Goal: Task Accomplishment & Management: Manage account settings

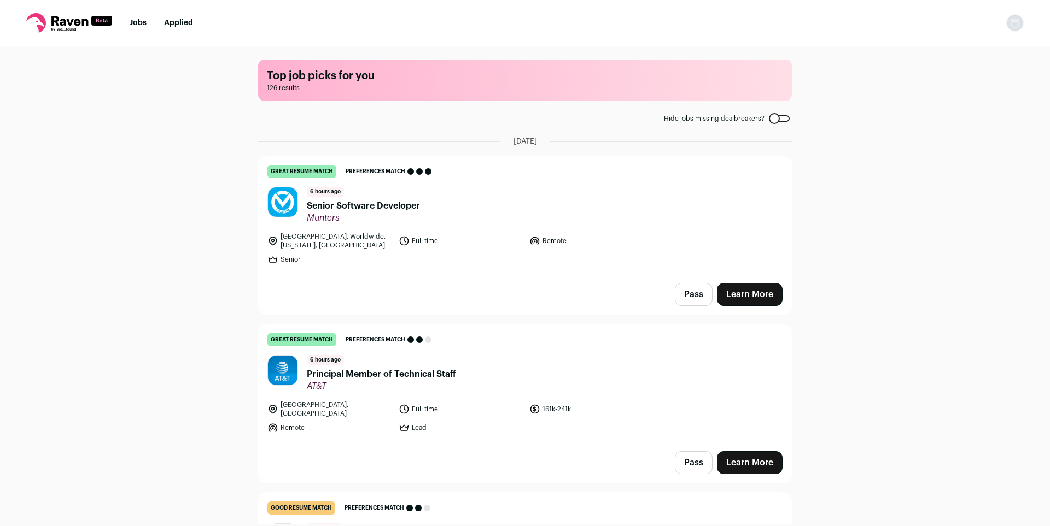
click at [1021, 24] on img "Open dropdown" at bounding box center [1014, 22] width 17 height 17
click at [1007, 50] on link "Settings" at bounding box center [962, 51] width 121 height 26
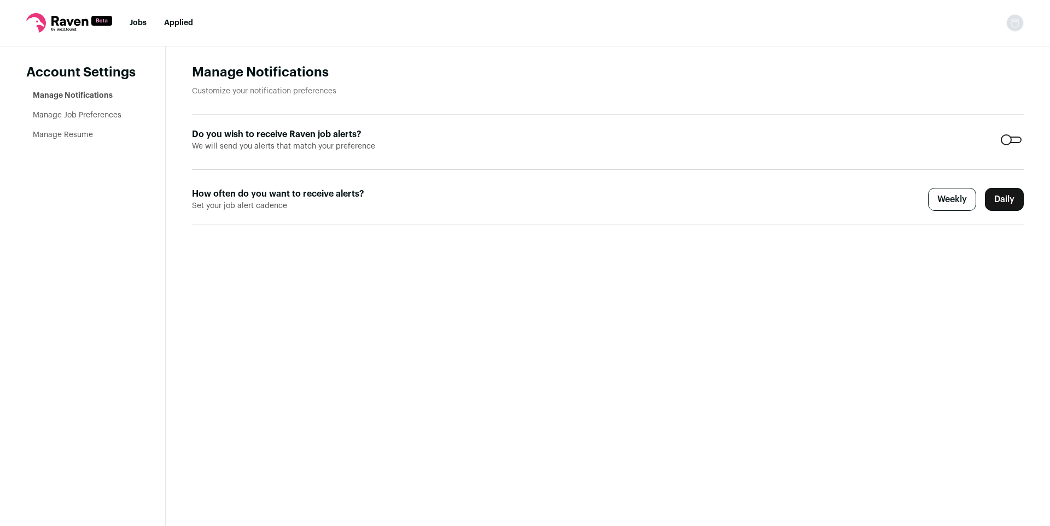
click at [86, 118] on link "Manage Job Preferences" at bounding box center [77, 116] width 89 height 8
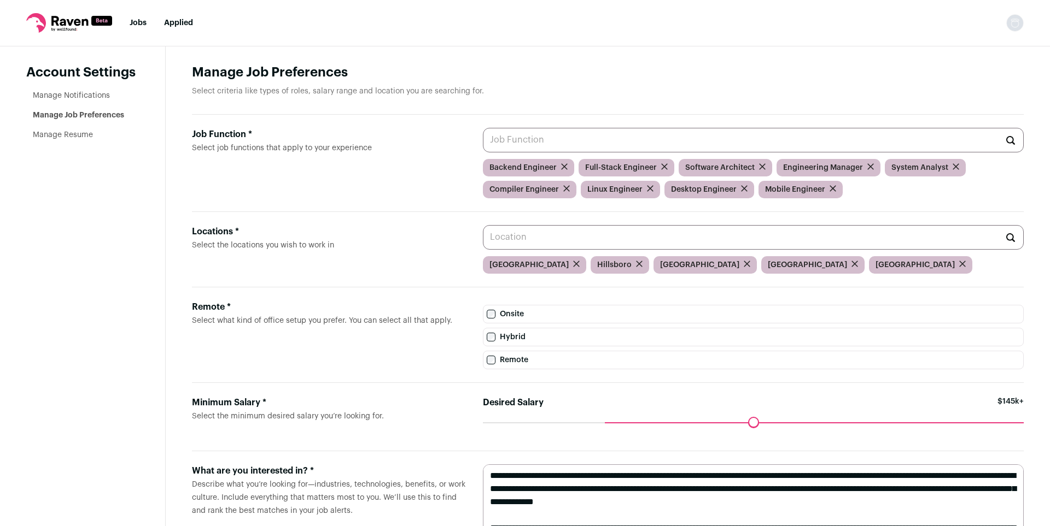
click at [573, 267] on icon "submit" at bounding box center [576, 264] width 7 height 7
click at [531, 267] on icon "submit" at bounding box center [531, 263] width 5 height 5
click at [535, 273] on div "Seattle Vancouver Vancouver" at bounding box center [753, 264] width 541 height 17
click at [574, 267] on icon "submit" at bounding box center [576, 263] width 5 height 5
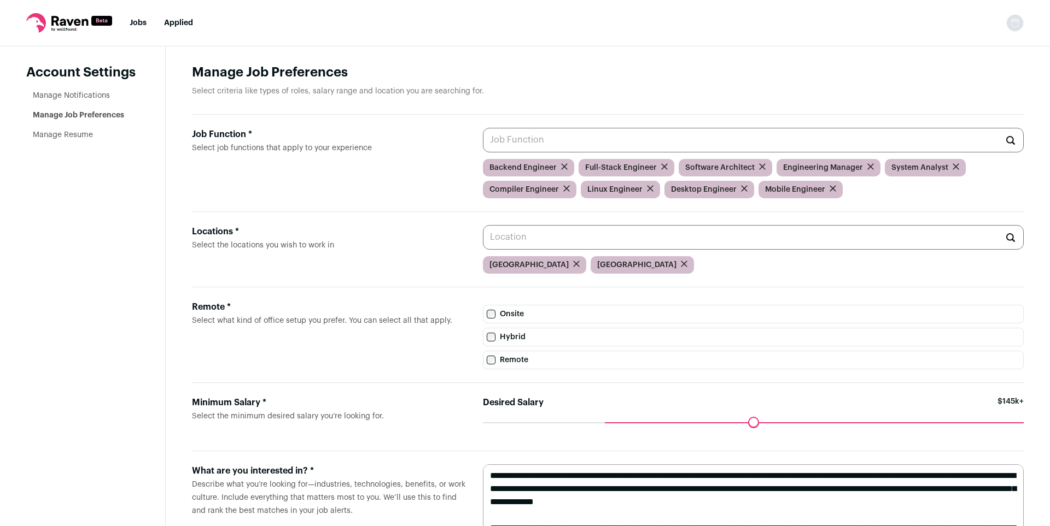
click at [531, 268] on div "Vancouver" at bounding box center [534, 264] width 103 height 17
click at [573, 271] on form at bounding box center [576, 265] width 7 height 11
click at [573, 267] on icon "submit" at bounding box center [576, 264] width 7 height 7
click at [574, 267] on icon "submit" at bounding box center [576, 263] width 5 height 5
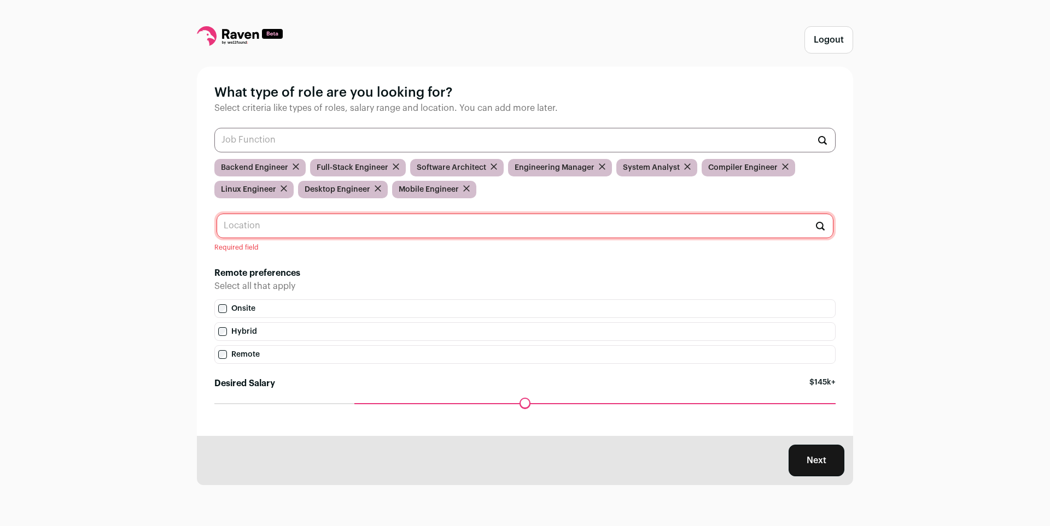
click at [587, 226] on input "text" at bounding box center [525, 226] width 617 height 25
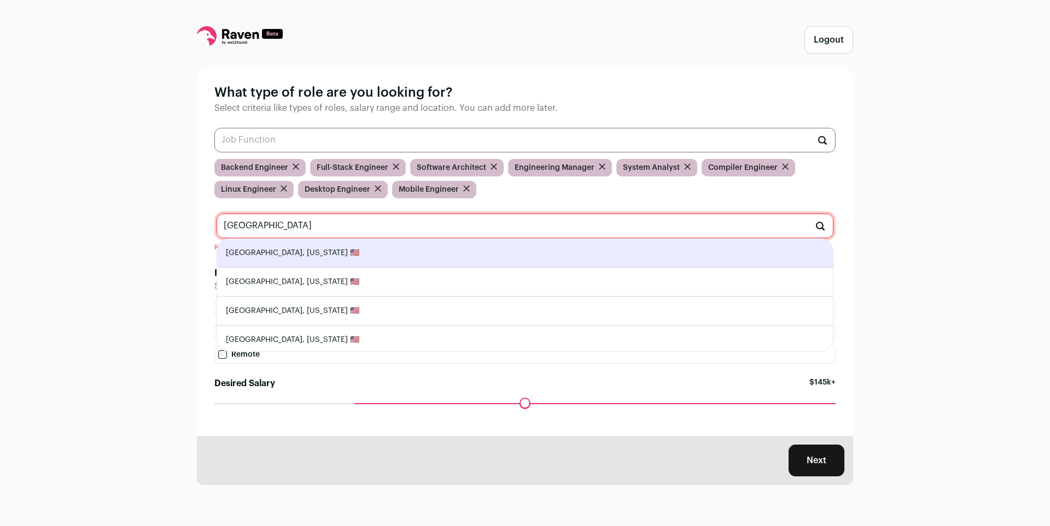
type input "Portland, Oregon 🇺🇸"
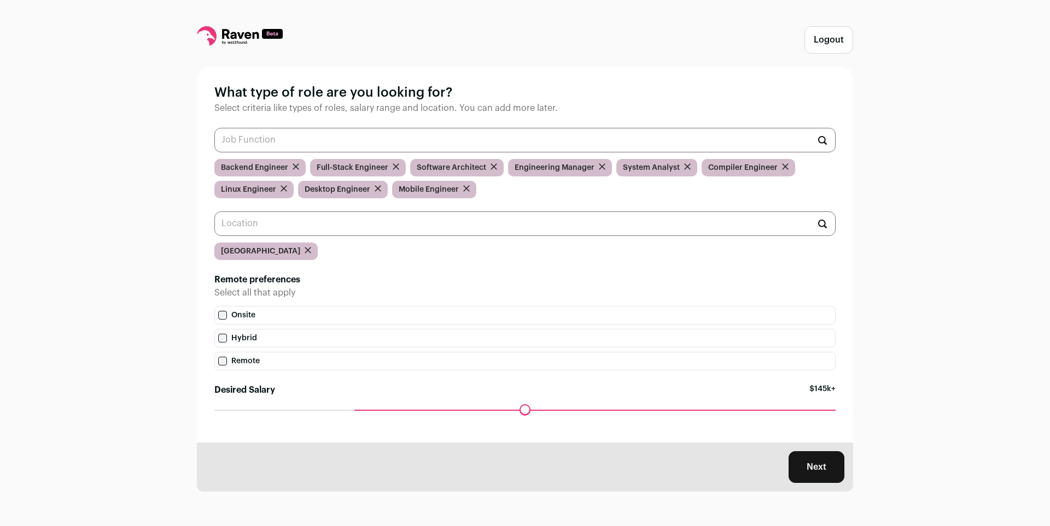
click at [875, 261] on div "Logout What type of role are you looking for? Select criteria like types of rol…" at bounding box center [525, 263] width 1050 height 526
click at [765, 234] on input "text" at bounding box center [524, 224] width 621 height 25
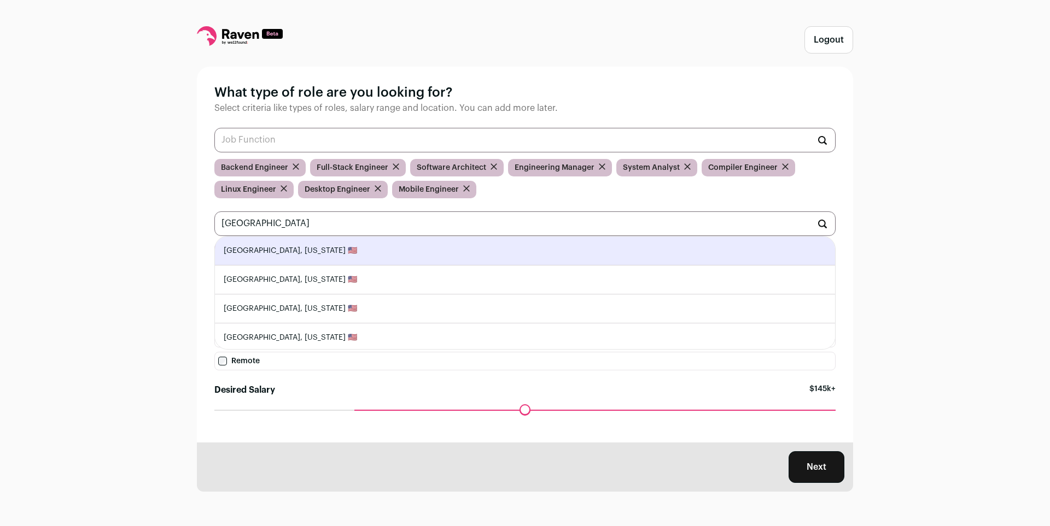
type input "Hillsboro, Oregon 🇺🇸"
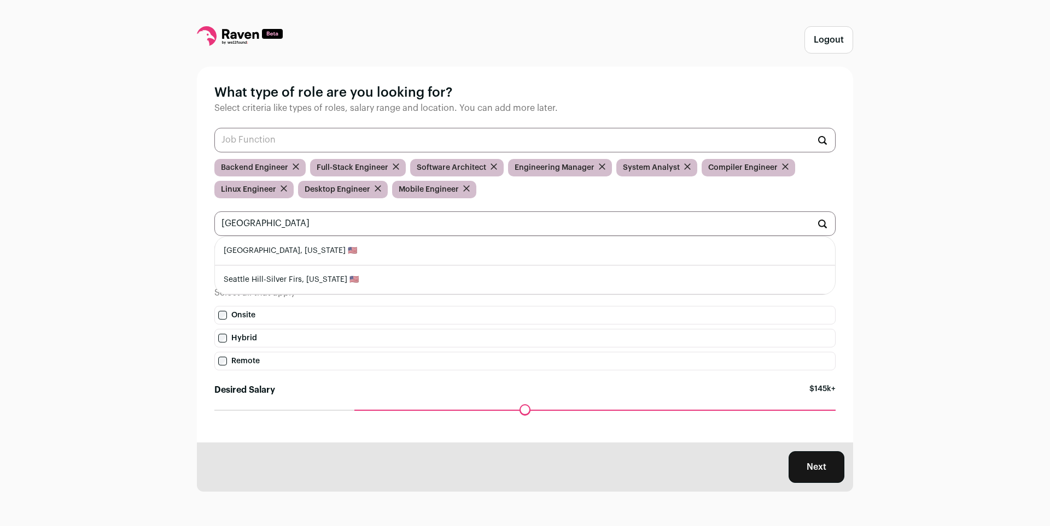
click at [641, 265] on li "Seattle, Washington 🇺🇸" at bounding box center [525, 251] width 620 height 29
type input "Seattle, Washington 🇺🇸"
click at [475, 261] on li "San Francisco, California 🇺🇸" at bounding box center [525, 251] width 620 height 29
type input "San Francisco, California 🇺🇸"
click at [403, 264] on li "Mountain View, California 🇺🇸" at bounding box center [525, 251] width 620 height 29
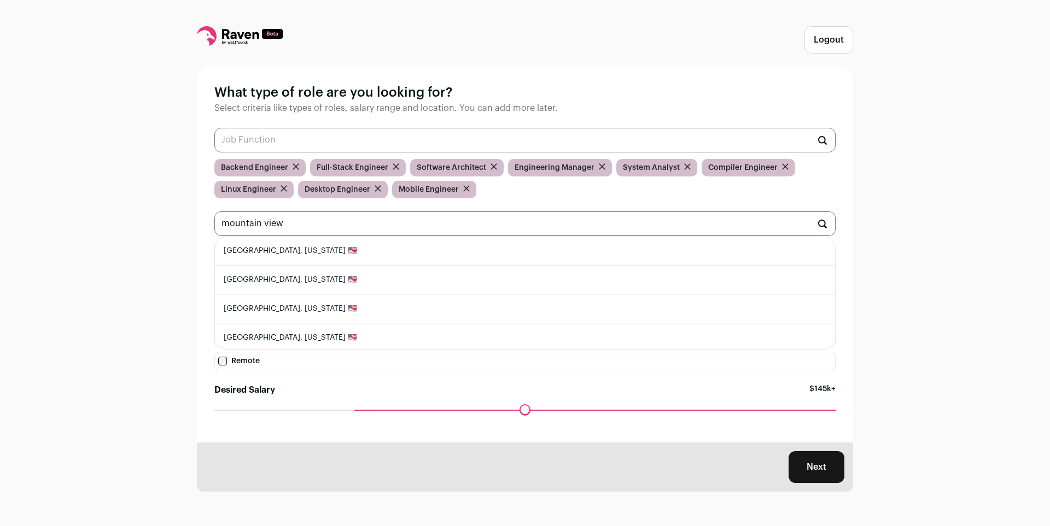
type input "Mountain View, California 🇺🇸"
click at [436, 254] on li "Oakland, California 🇺🇸" at bounding box center [525, 251] width 620 height 29
type input "Oakland, California 🇺🇸"
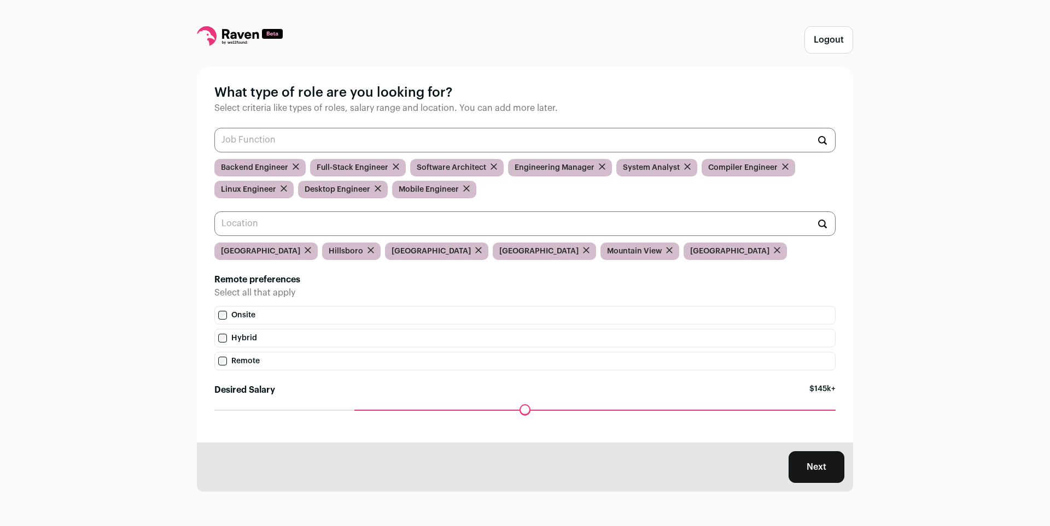
click at [782, 169] on icon "submit" at bounding box center [784, 166] width 5 height 5
click at [295, 190] on icon "submit" at bounding box center [293, 188] width 5 height 5
click at [289, 191] on icon "submit" at bounding box center [288, 188] width 5 height 5
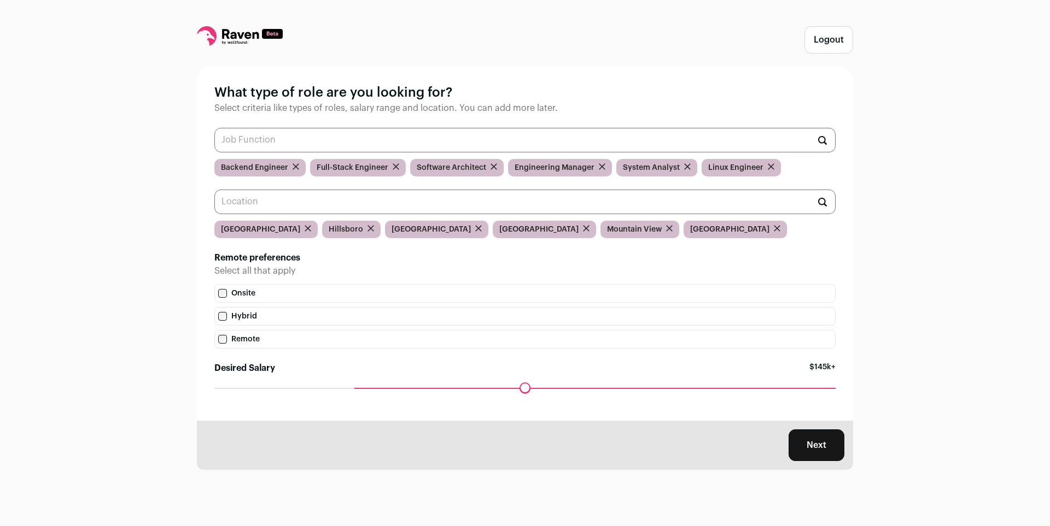
click at [585, 146] on input "text" at bounding box center [524, 140] width 621 height 25
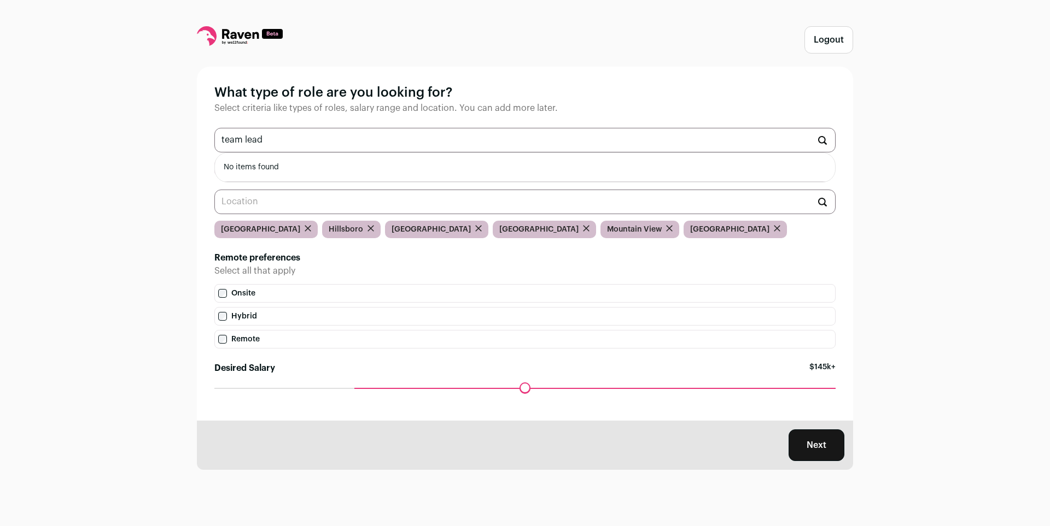
type input "team"
type input "lead"
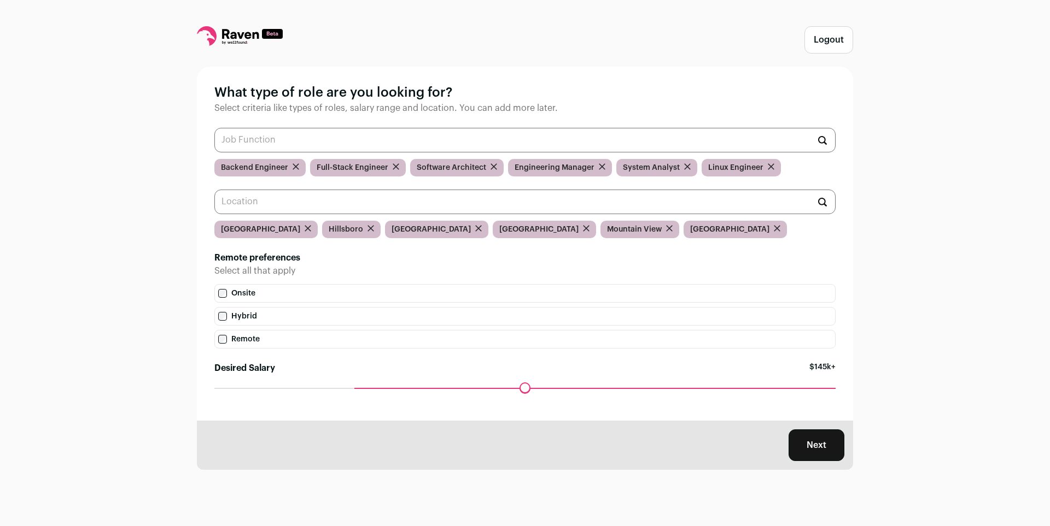
click at [885, 195] on div "Logout What type of role are you looking for? Select criteria like types of rol…" at bounding box center [525, 263] width 1050 height 526
click at [353, 399] on div "Maximum desired salary ******" at bounding box center [524, 395] width 621 height 15
drag, startPoint x: 361, startPoint y: 391, endPoint x: 311, endPoint y: 396, distance: 50.1
click at [311, 388] on input "Desired Salary" at bounding box center [524, 388] width 621 height 0
click at [808, 450] on button "Next" at bounding box center [816, 446] width 56 height 32
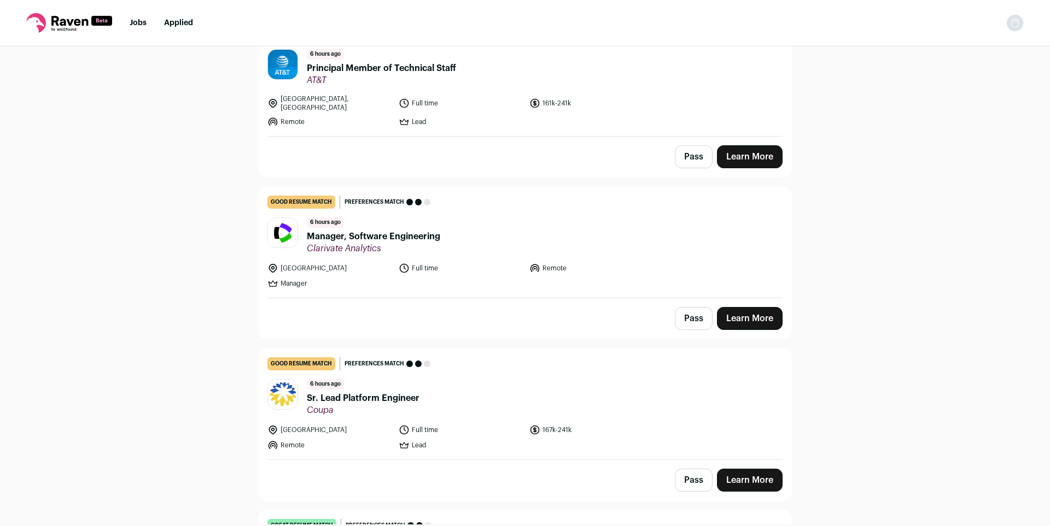
scroll to position [279, 0]
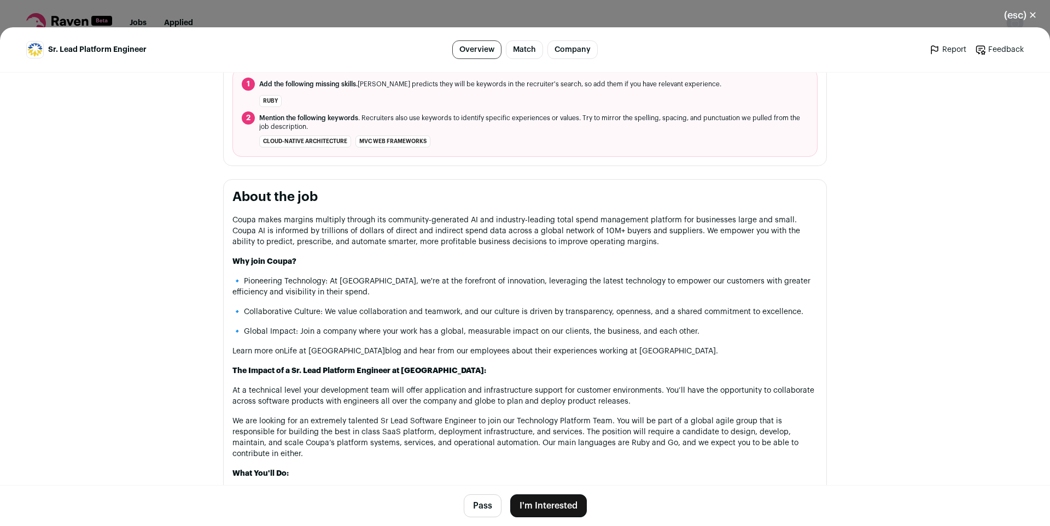
scroll to position [344, 0]
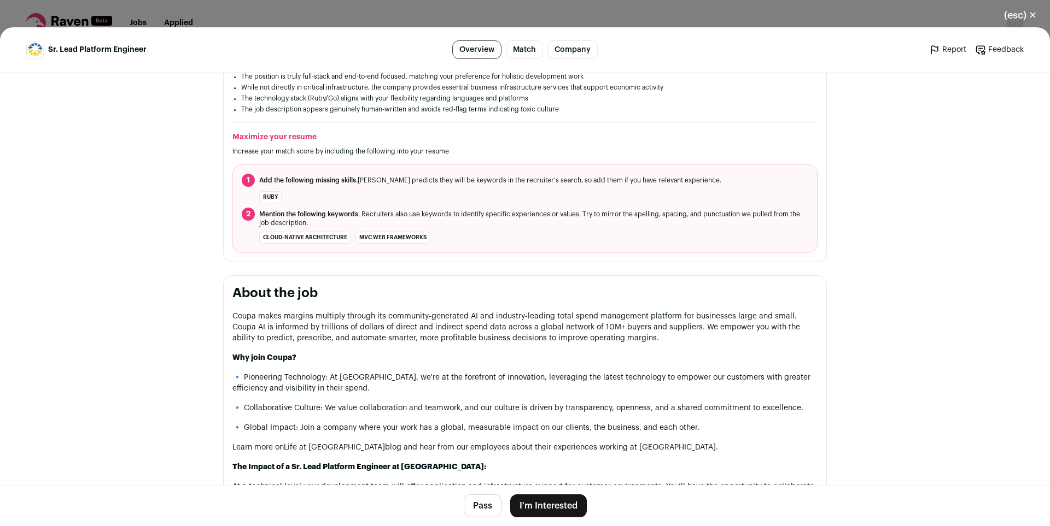
click at [892, 172] on main "Sr. Lead Platform Engineer Overview Match Company Report Feedback Report Feedba…" at bounding box center [525, 276] width 1050 height 499
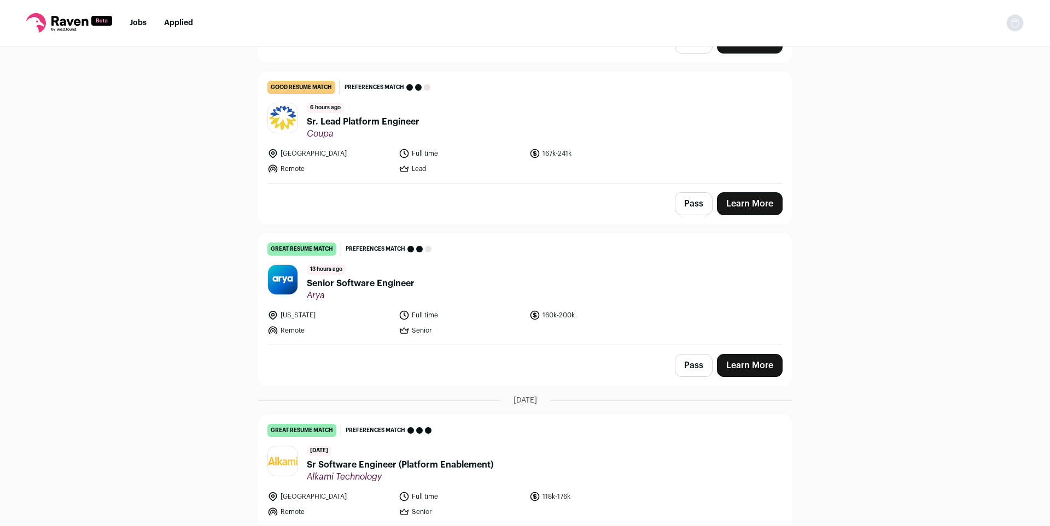
scroll to position [613, 0]
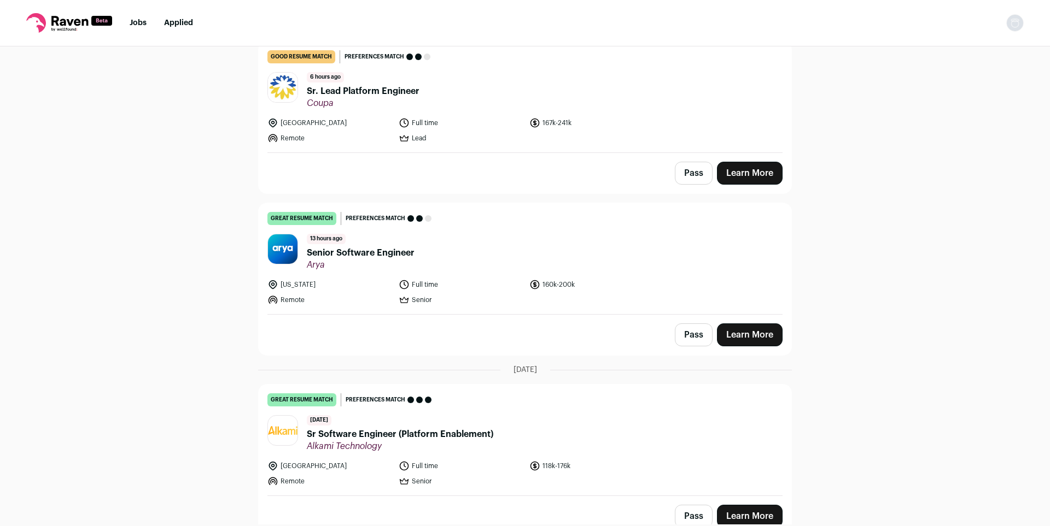
click at [799, 228] on div "Top job picks for you 126 results Hide jobs missing dealbreakers? August 19th, …" at bounding box center [525, 285] width 1050 height 478
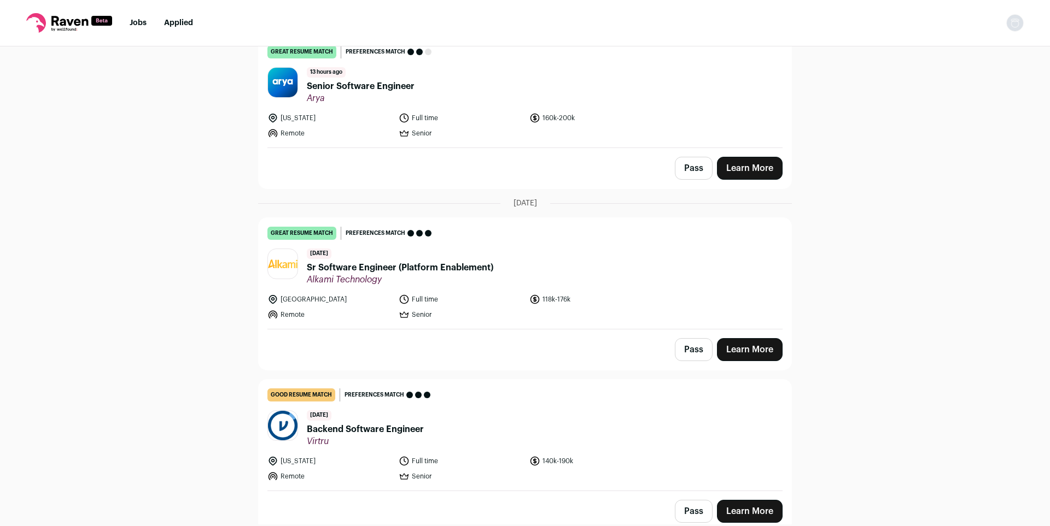
scroll to position [781, 0]
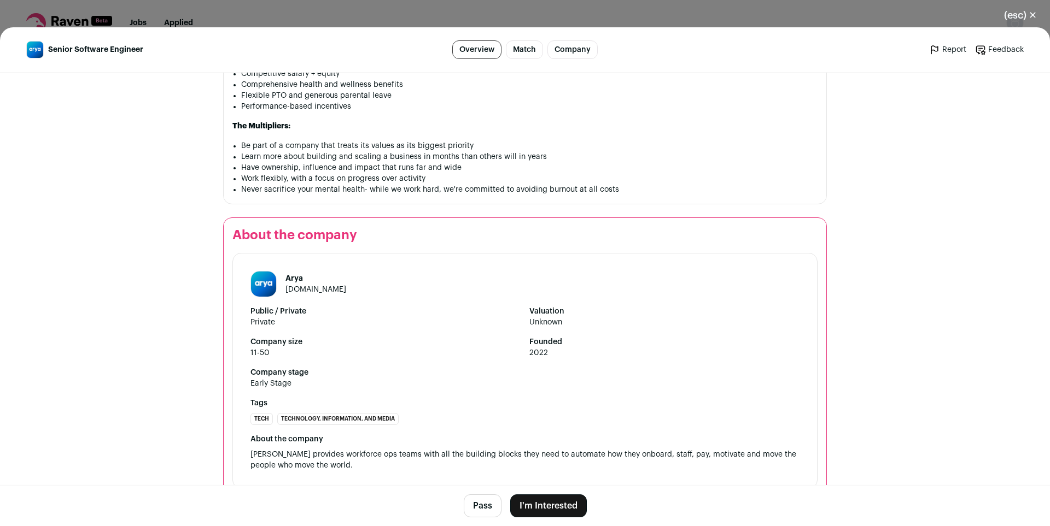
scroll to position [1550, 0]
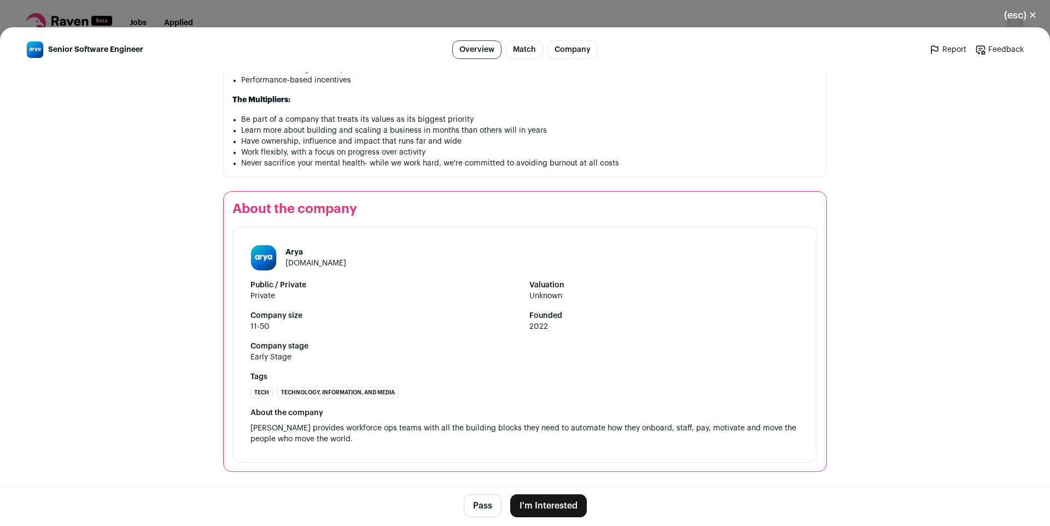
drag, startPoint x: 847, startPoint y: 330, endPoint x: 838, endPoint y: 325, distance: 11.0
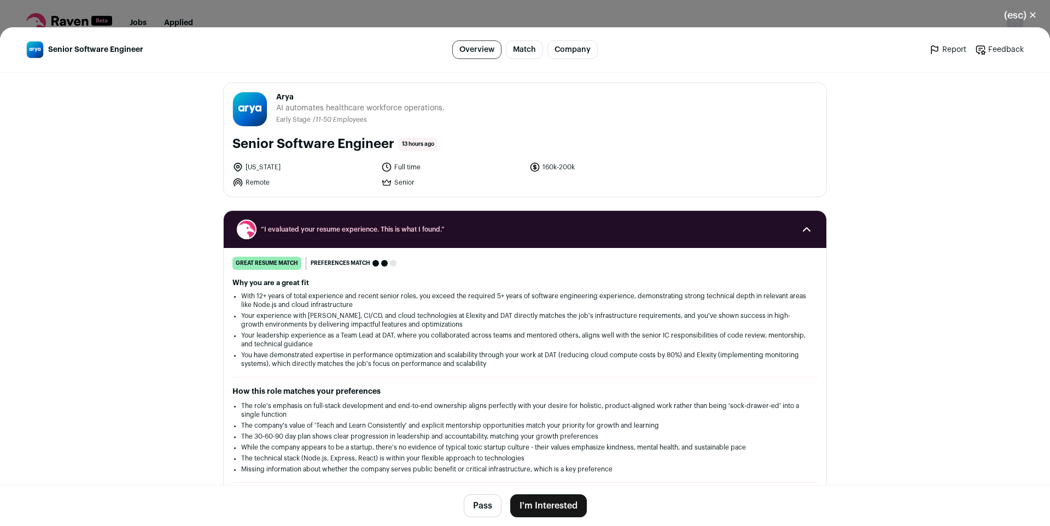
scroll to position [0, 0]
